Goal: Task Accomplishment & Management: Use online tool/utility

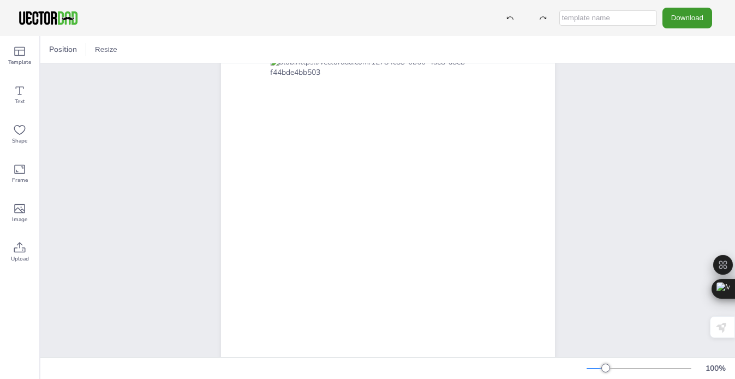
scroll to position [123, 0]
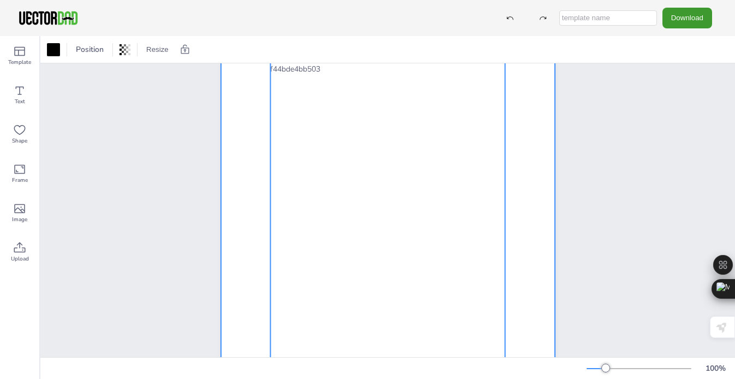
click at [242, 180] on div at bounding box center [388, 172] width 334 height 432
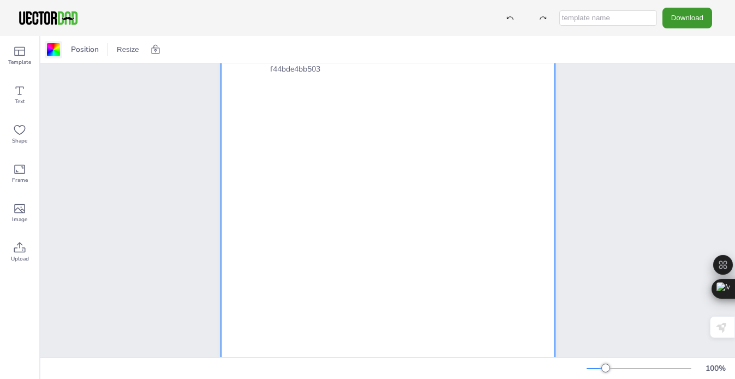
click at [54, 51] on div at bounding box center [53, 49] width 13 height 13
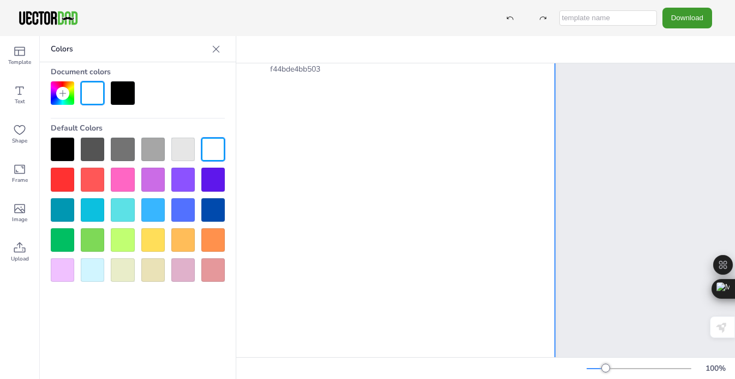
click at [183, 170] on div at bounding box center [182, 179] width 23 height 23
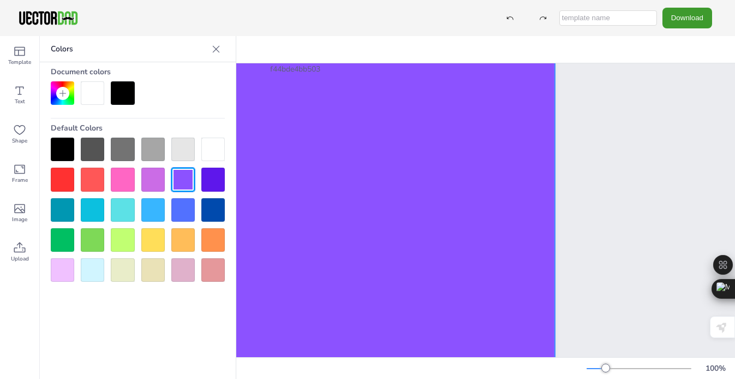
click at [187, 170] on div at bounding box center [182, 179] width 23 height 23
click at [211, 152] on div at bounding box center [212, 149] width 23 height 23
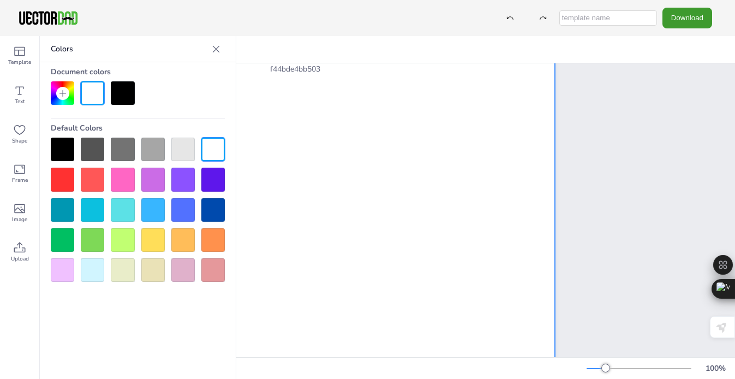
click at [213, 47] on icon at bounding box center [216, 49] width 11 height 11
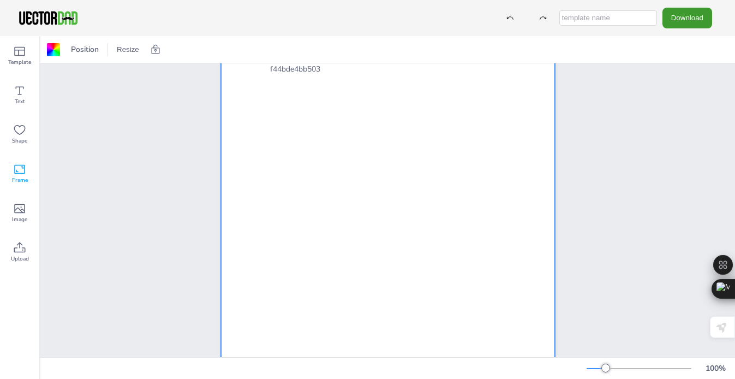
click at [15, 177] on span "Frame" at bounding box center [20, 180] width 16 height 9
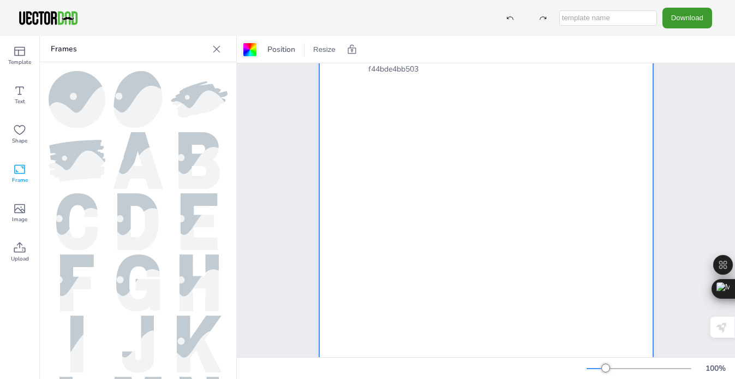
click at [251, 48] on div at bounding box center [249, 49] width 13 height 13
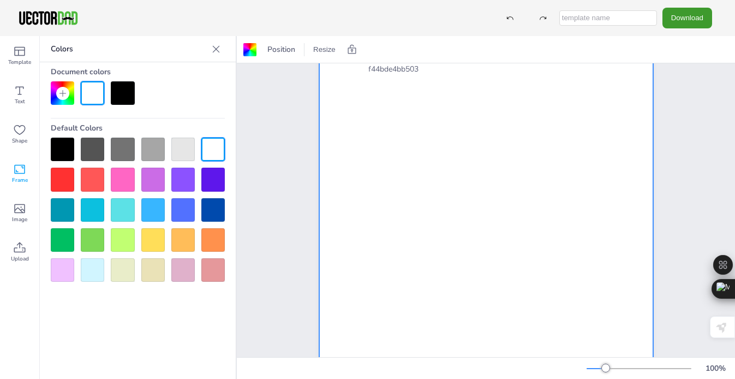
click at [156, 176] on div at bounding box center [152, 179] width 23 height 23
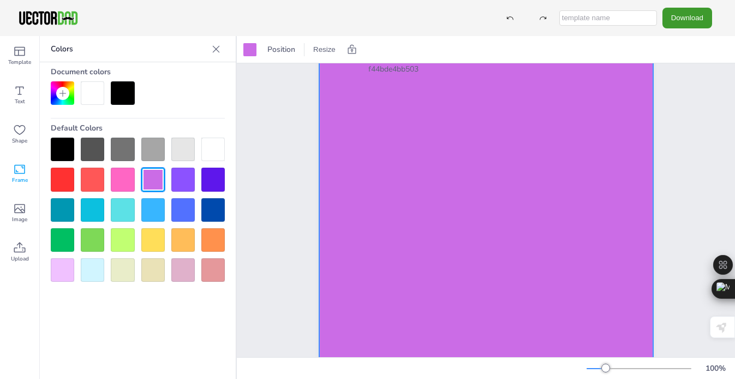
click at [211, 148] on div at bounding box center [212, 149] width 23 height 23
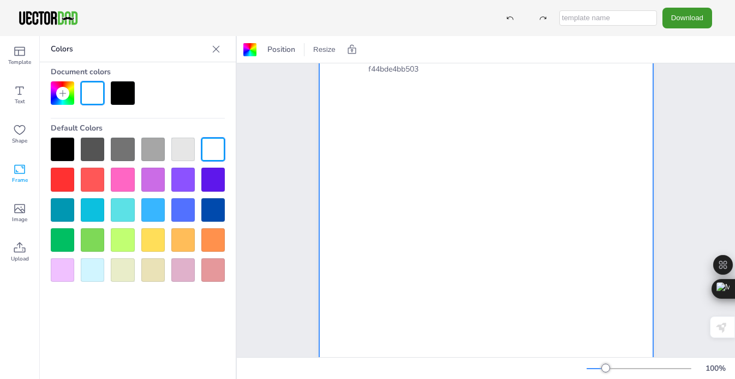
click at [215, 47] on icon at bounding box center [216, 48] width 7 height 7
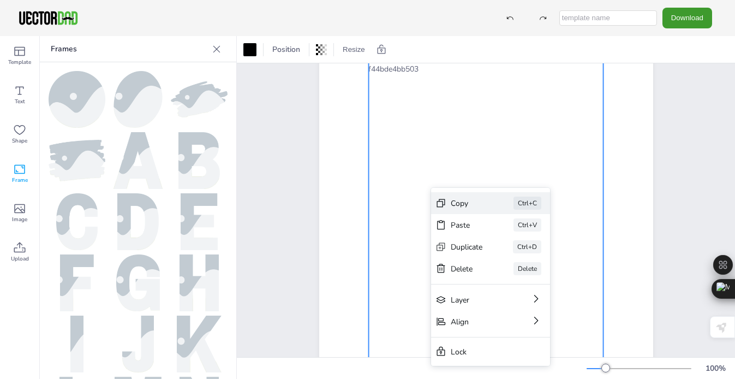
click at [460, 204] on div "Copy" at bounding box center [467, 203] width 32 height 10
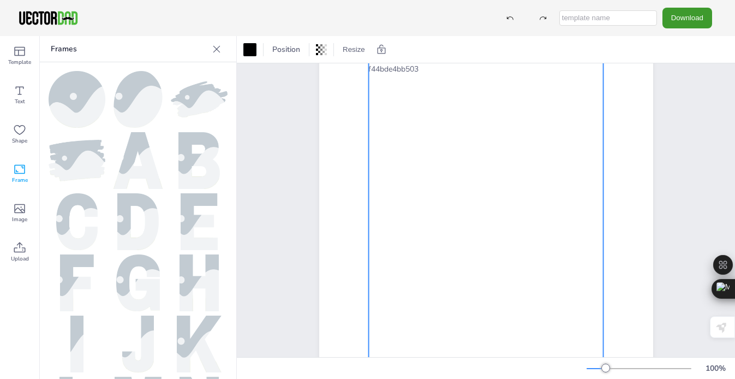
click at [217, 48] on icon at bounding box center [216, 48] width 7 height 7
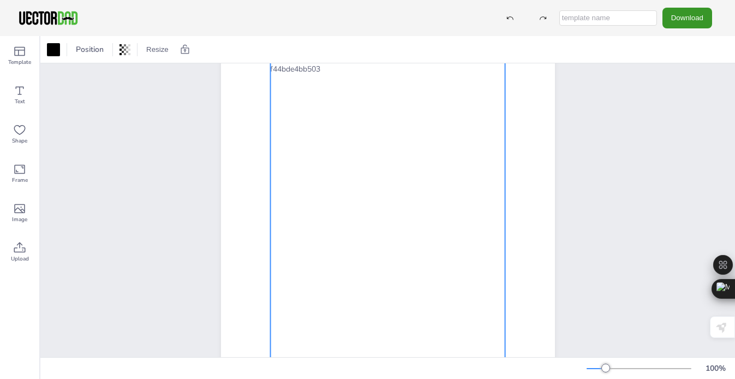
click at [683, 16] on button "Download" at bounding box center [688, 18] width 50 height 20
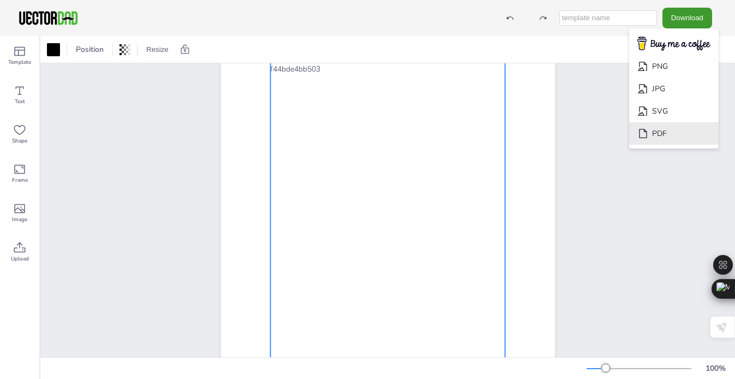
click at [676, 131] on li "PDF" at bounding box center [674, 133] width 90 height 22
